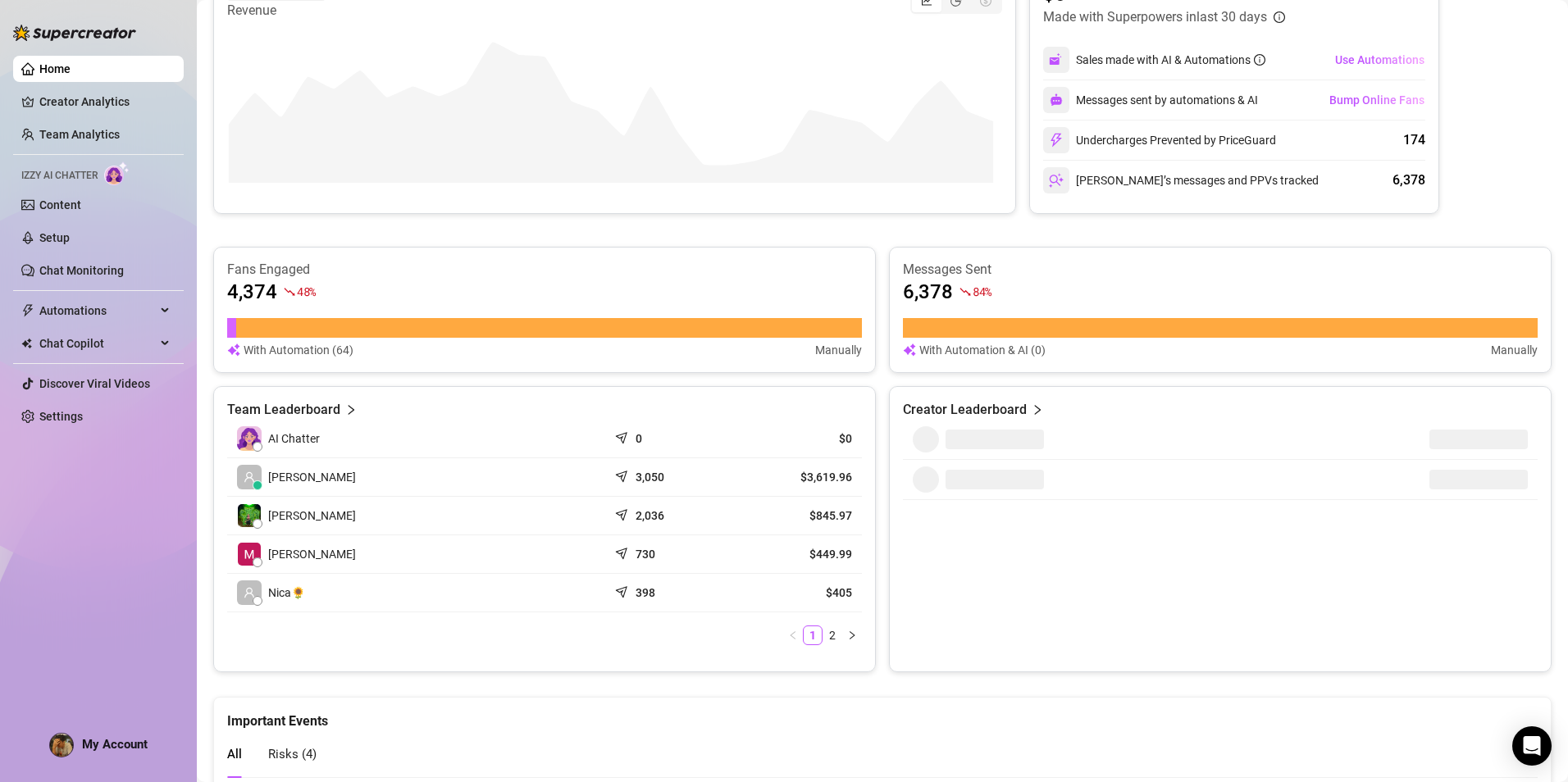
scroll to position [39, 0]
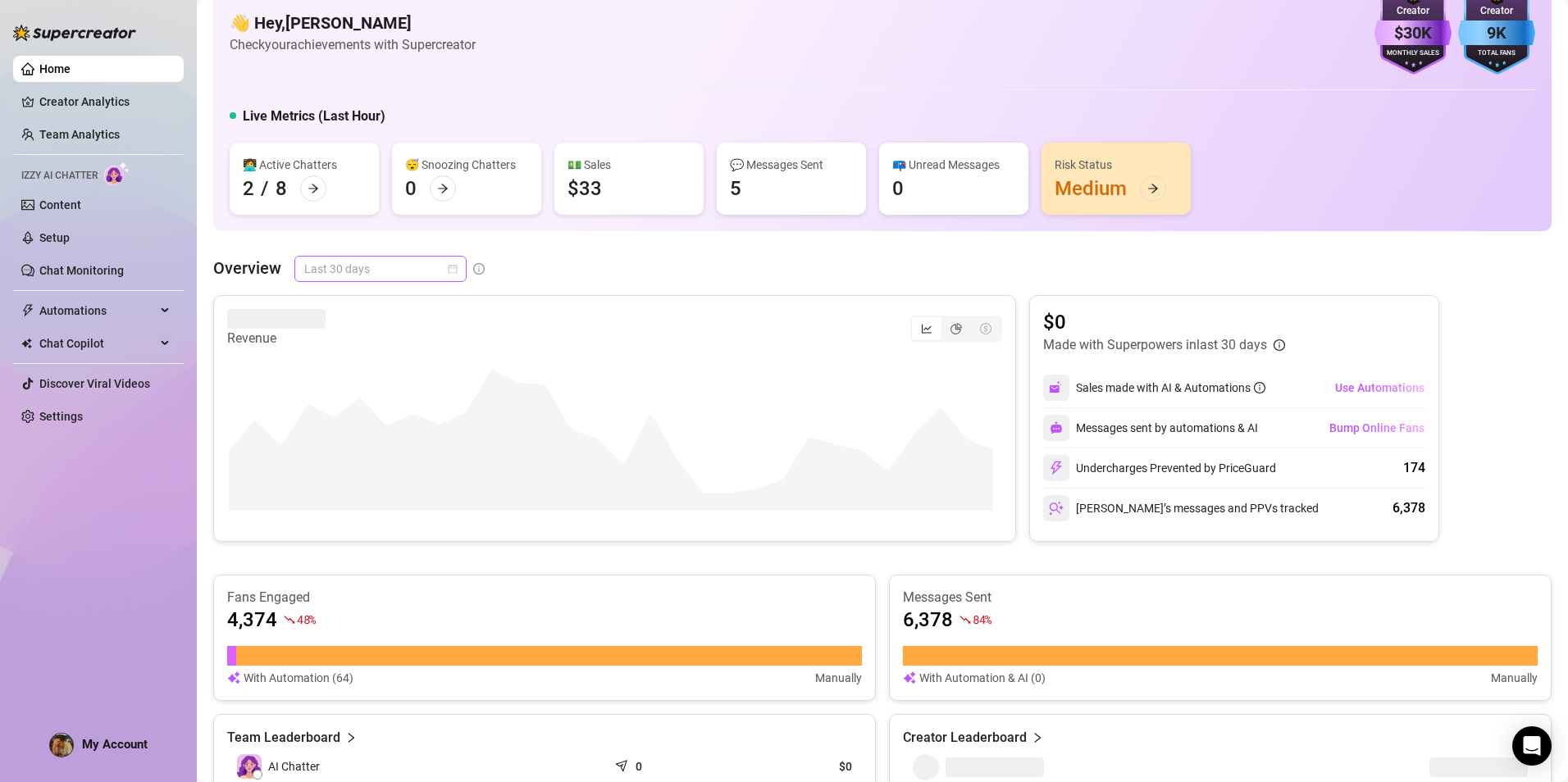
click at [409, 276] on span "Last 30 days" at bounding box center [380, 268] width 152 height 24
click at [382, 328] on div "Last 7 days" at bounding box center [380, 328] width 146 height 18
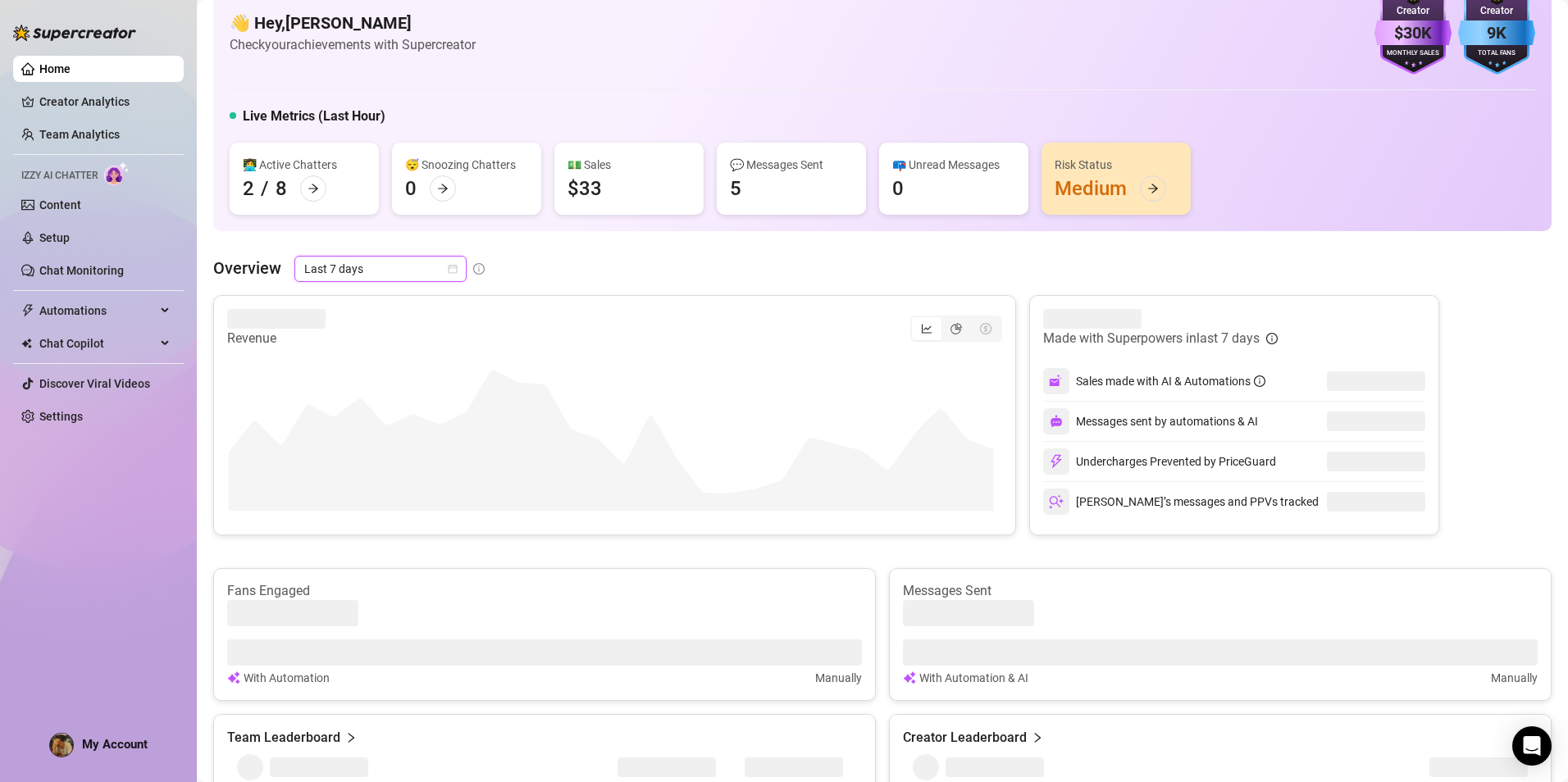
click at [948, 220] on div "👋 Hey, [PERSON_NAME] Bandivas Check your achievements with Supercreator $30K Cr…" at bounding box center [882, 102] width 1338 height 258
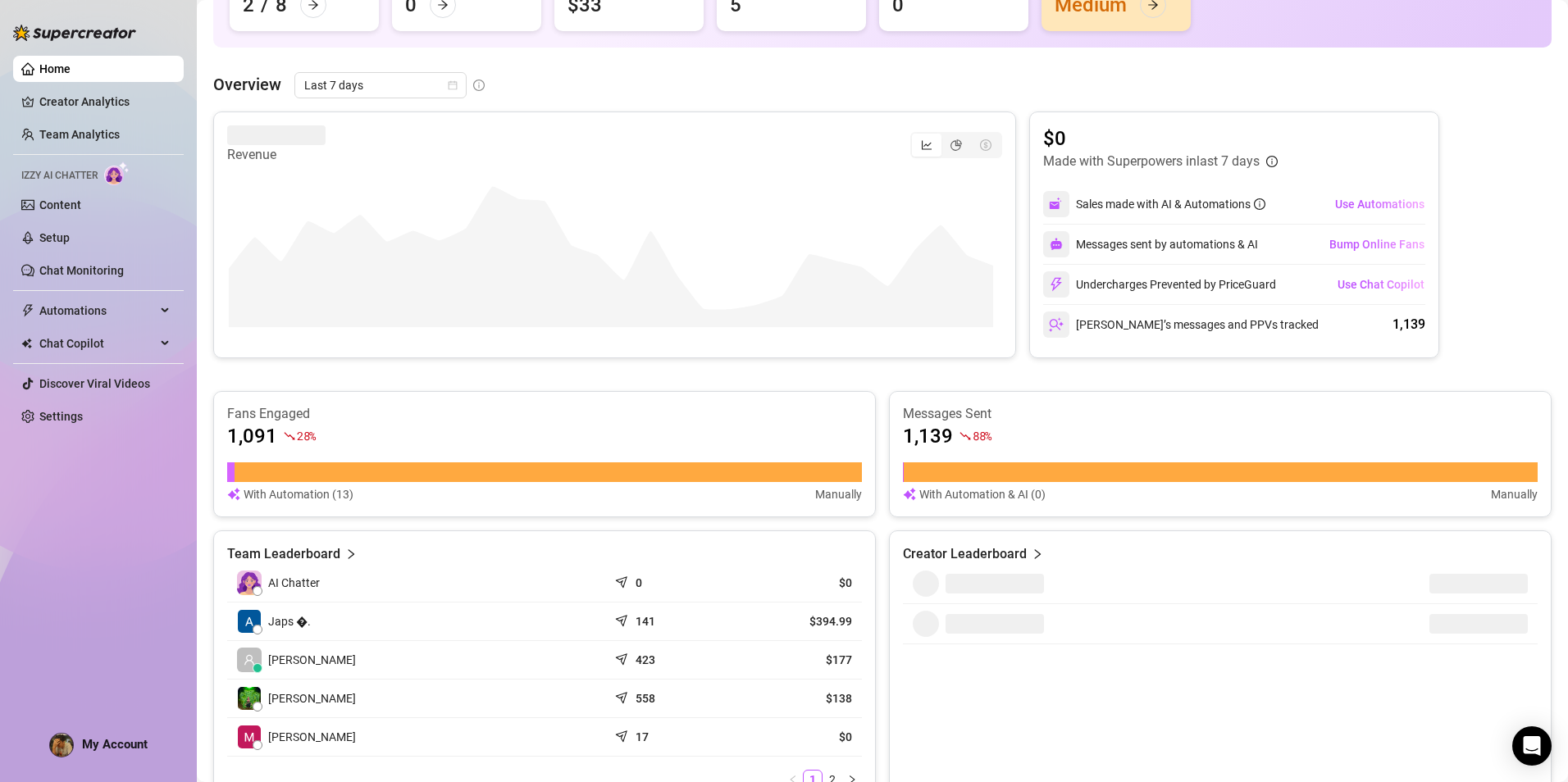
scroll to position [0, 0]
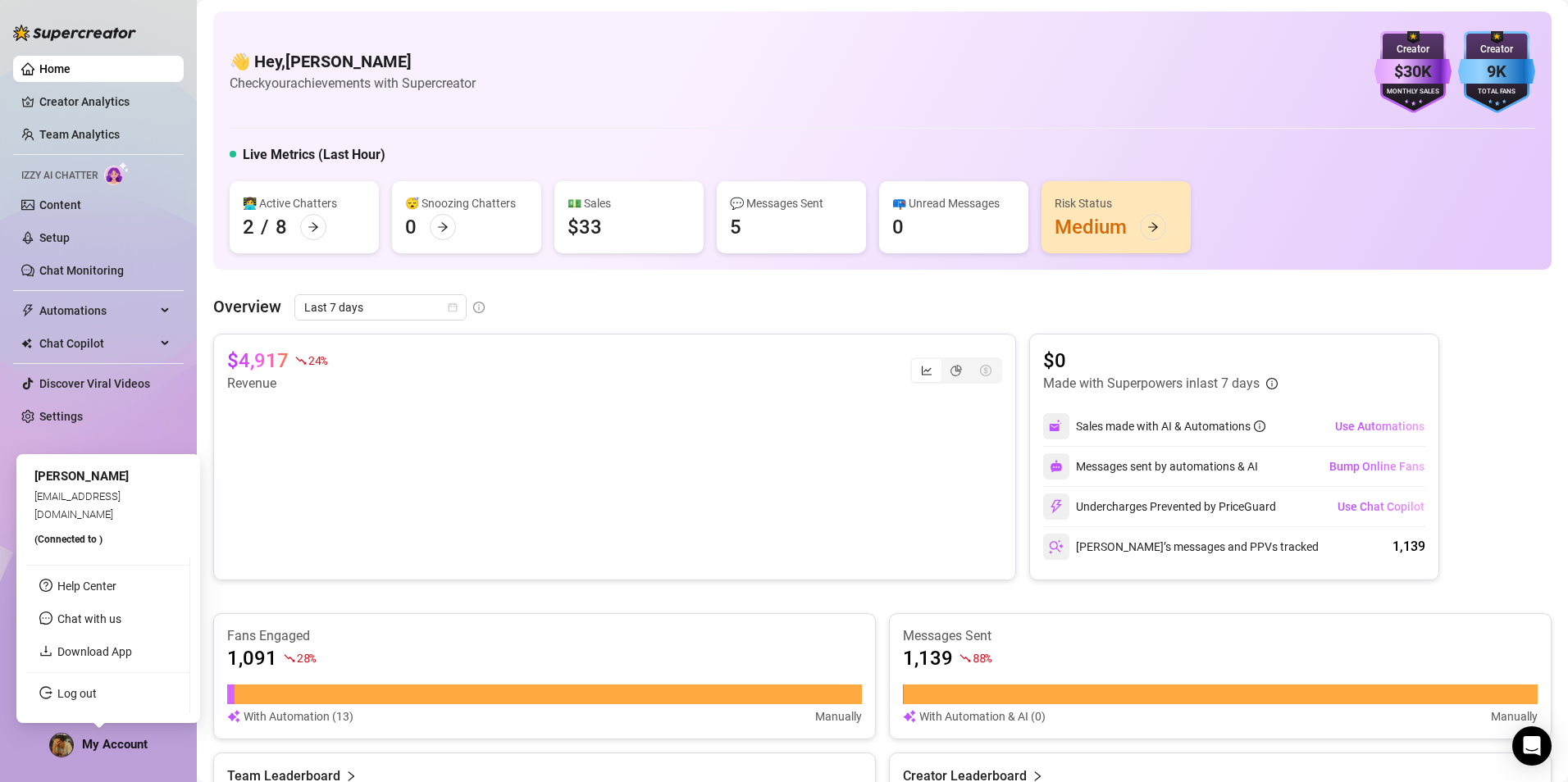
click at [107, 745] on span "My Account" at bounding box center [114, 744] width 66 height 14
click at [94, 688] on link "Log out" at bounding box center [77, 693] width 40 height 13
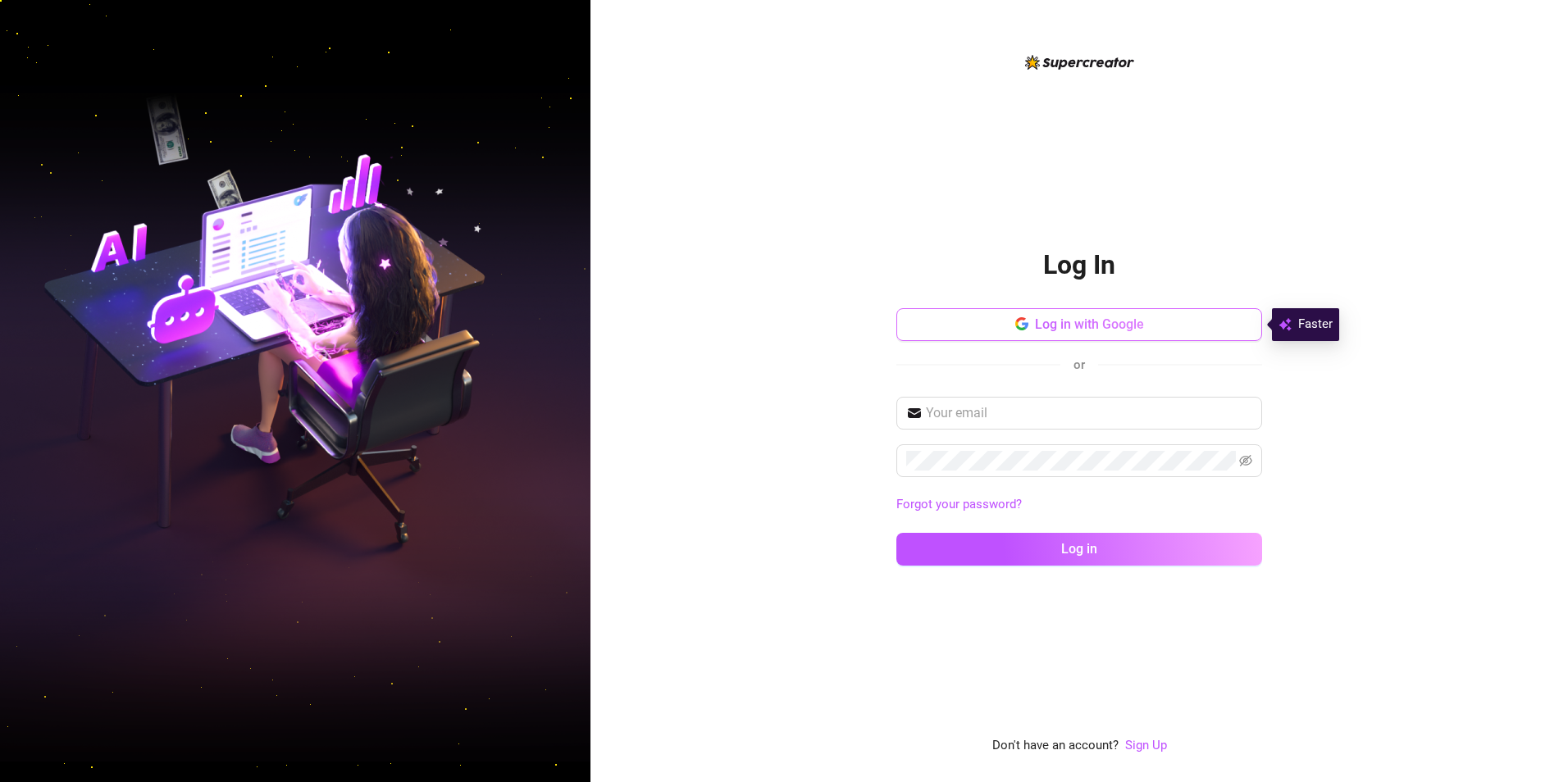
click at [1137, 322] on span "Log in with Google" at bounding box center [1089, 324] width 109 height 15
